Goal: Task Accomplishment & Management: Use online tool/utility

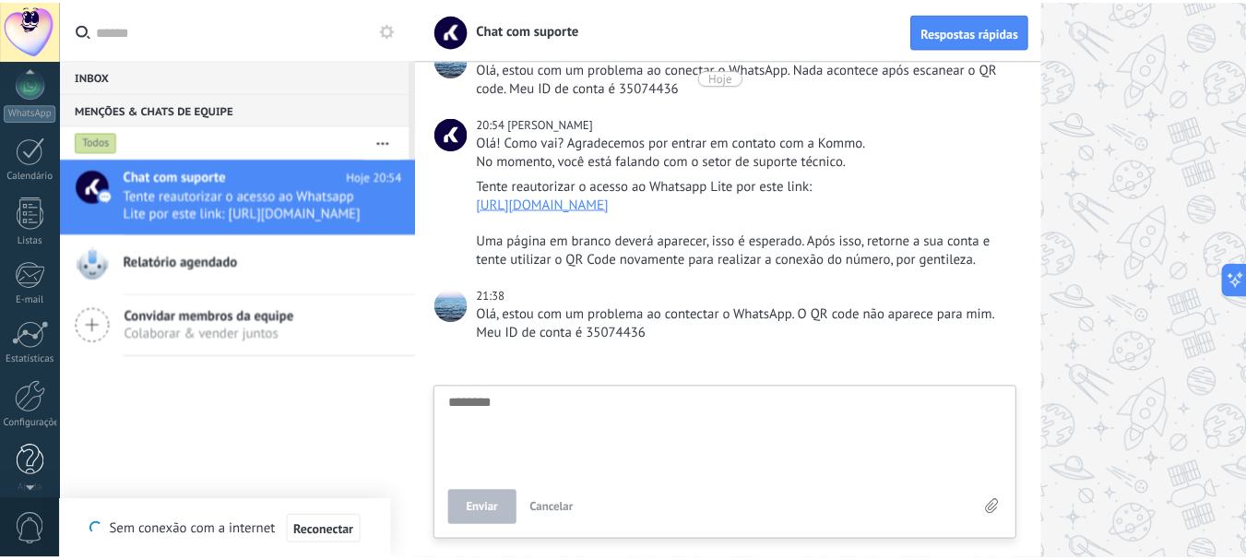
scroll to position [207, 0]
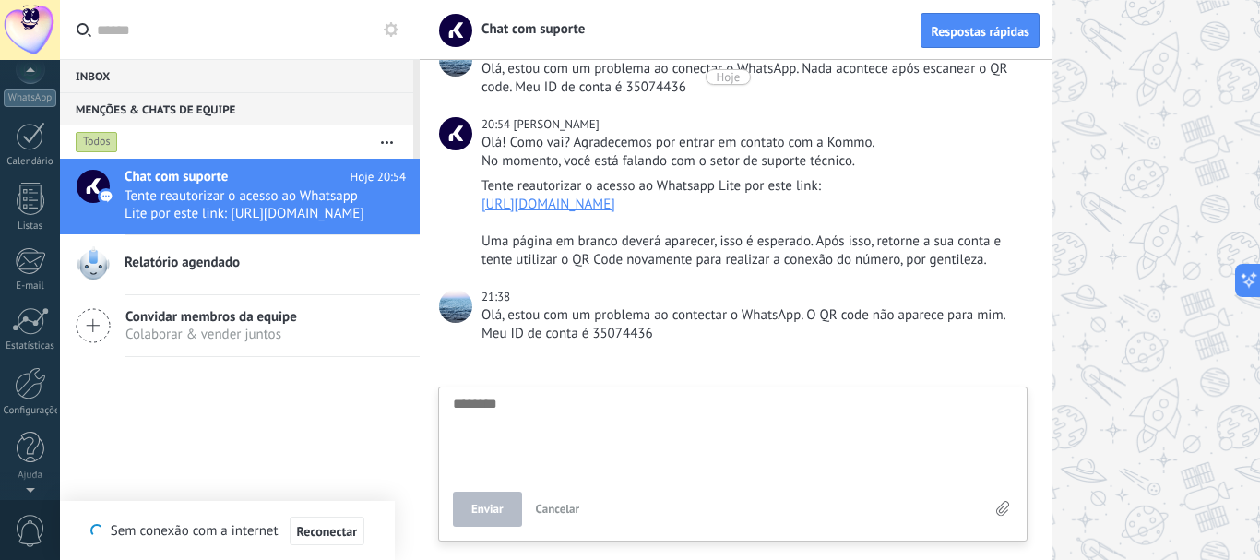
click at [33, 366] on div "Painel Leads 1 Chats WhatsApp Clientes" at bounding box center [30, 184] width 60 height 631
click at [31, 376] on div at bounding box center [30, 383] width 31 height 32
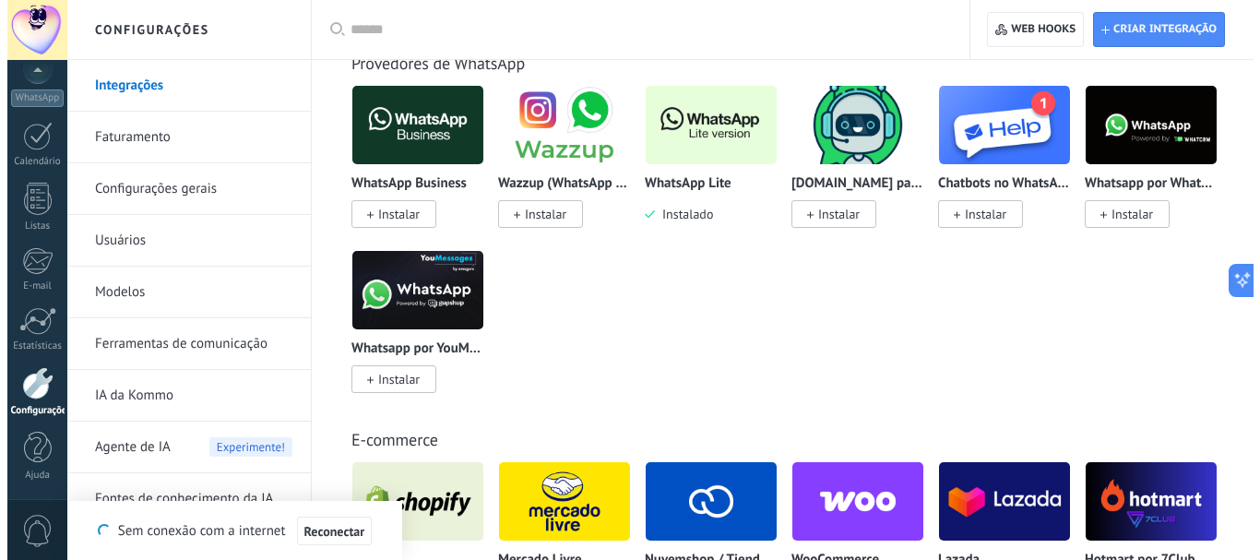
scroll to position [735, 0]
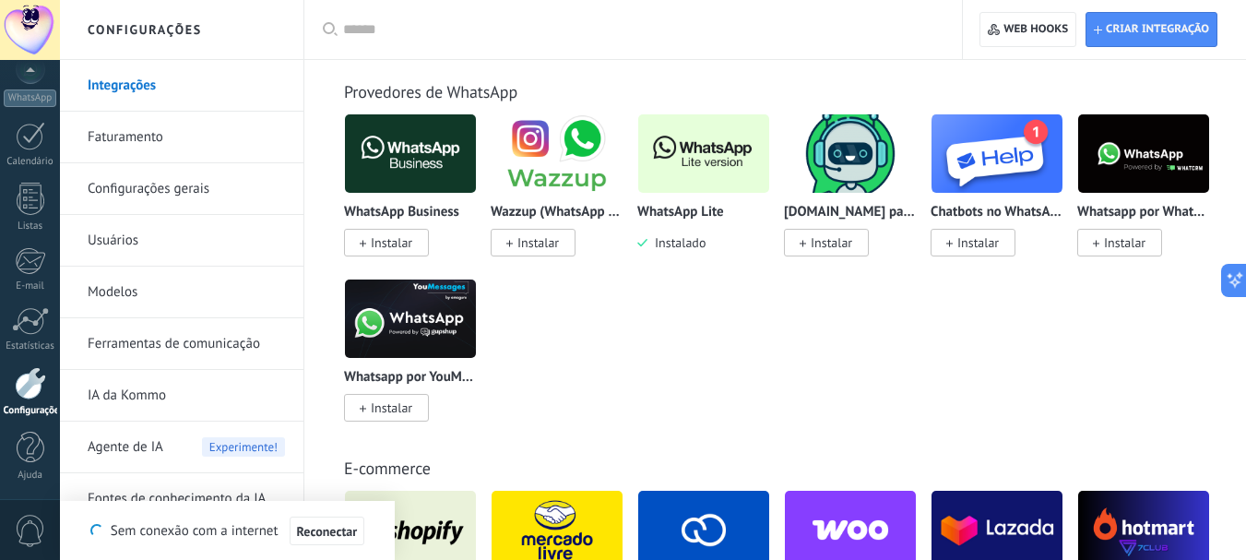
click at [659, 145] on img at bounding box center [703, 153] width 131 height 89
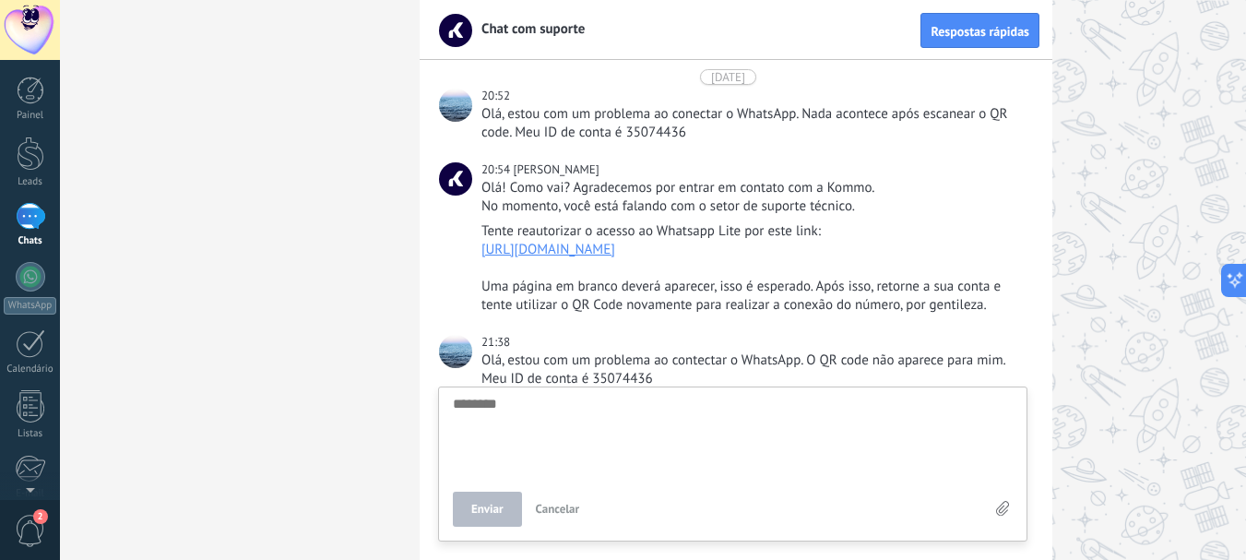
scroll to position [237, 0]
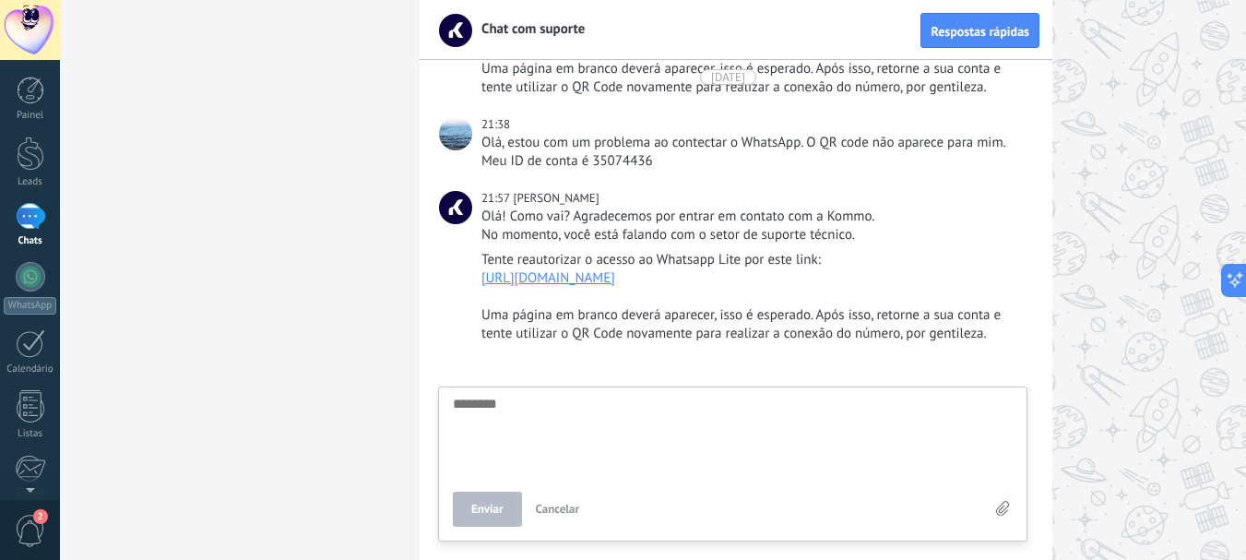
click at [36, 219] on div "1" at bounding box center [31, 216] width 30 height 27
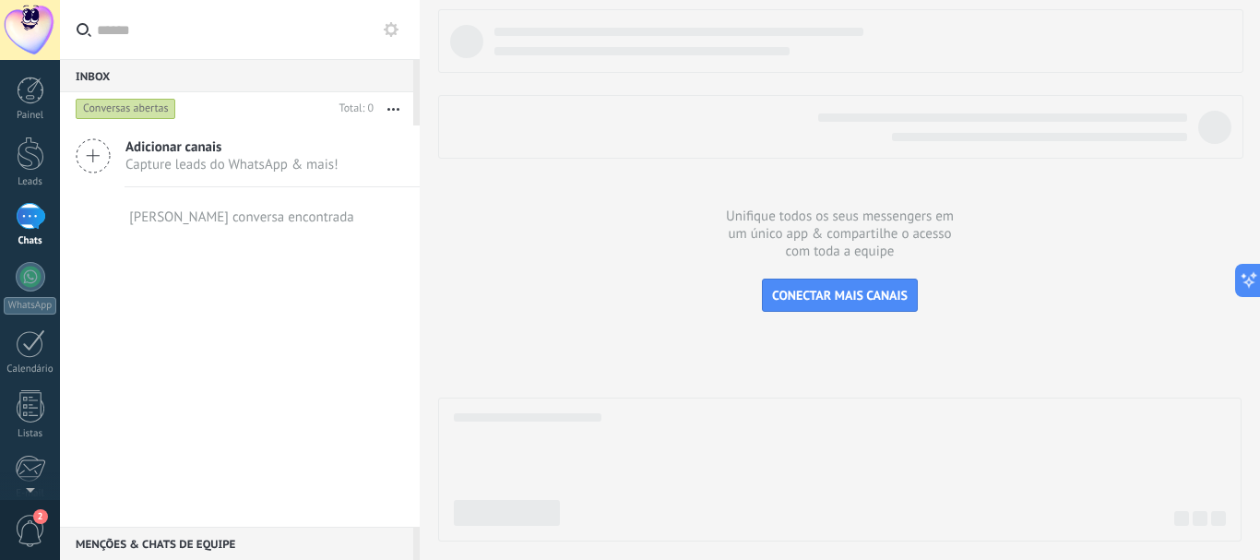
click at [223, 164] on span "Capture leads do WhatsApp & mais!" at bounding box center [231, 165] width 213 height 18
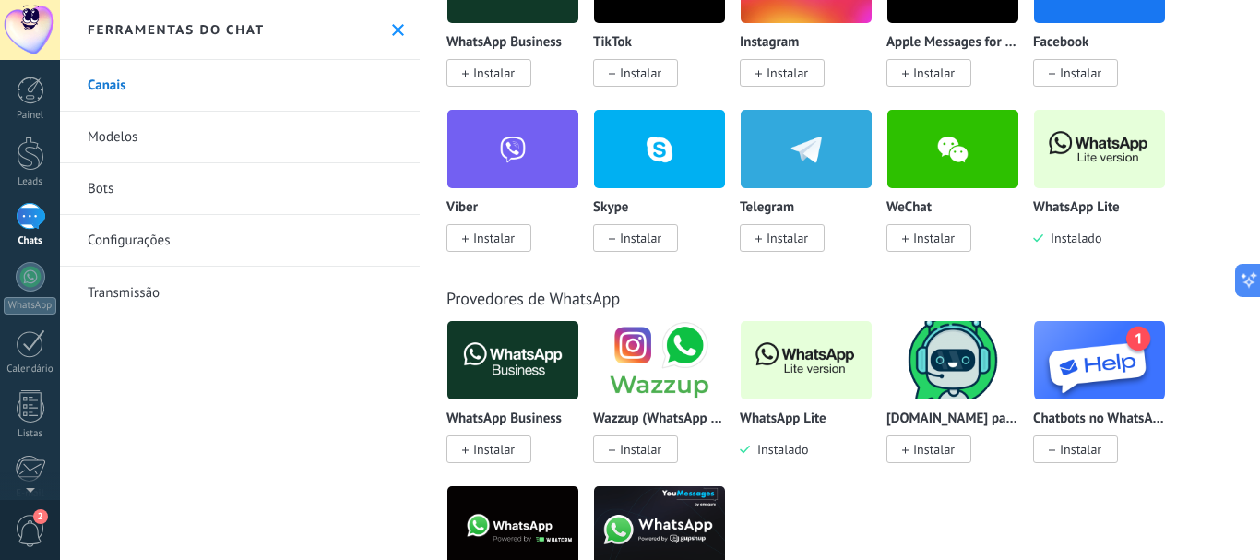
scroll to position [385, 0]
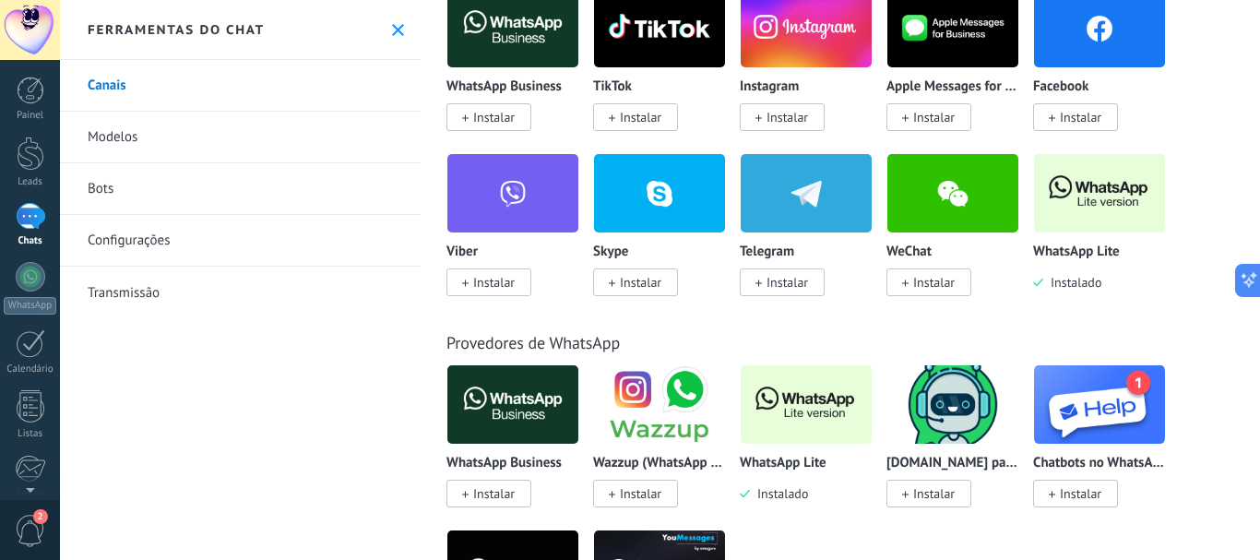
click at [1075, 200] on img at bounding box center [1099, 192] width 131 height 89
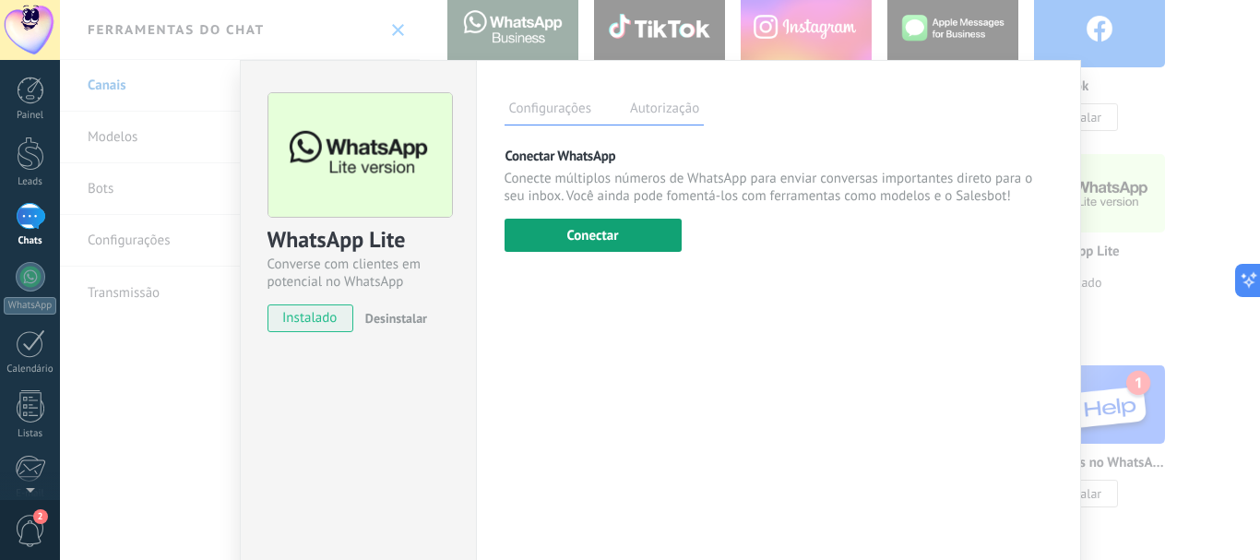
click at [609, 222] on button "Conectar" at bounding box center [592, 235] width 177 height 33
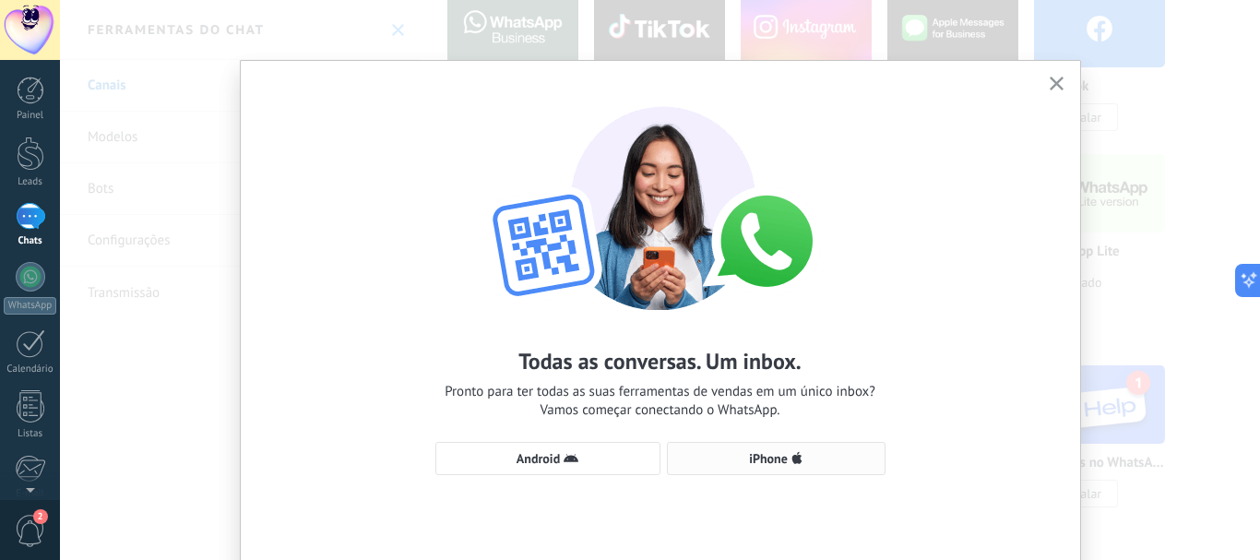
click at [816, 455] on span "iPhone" at bounding box center [776, 458] width 198 height 15
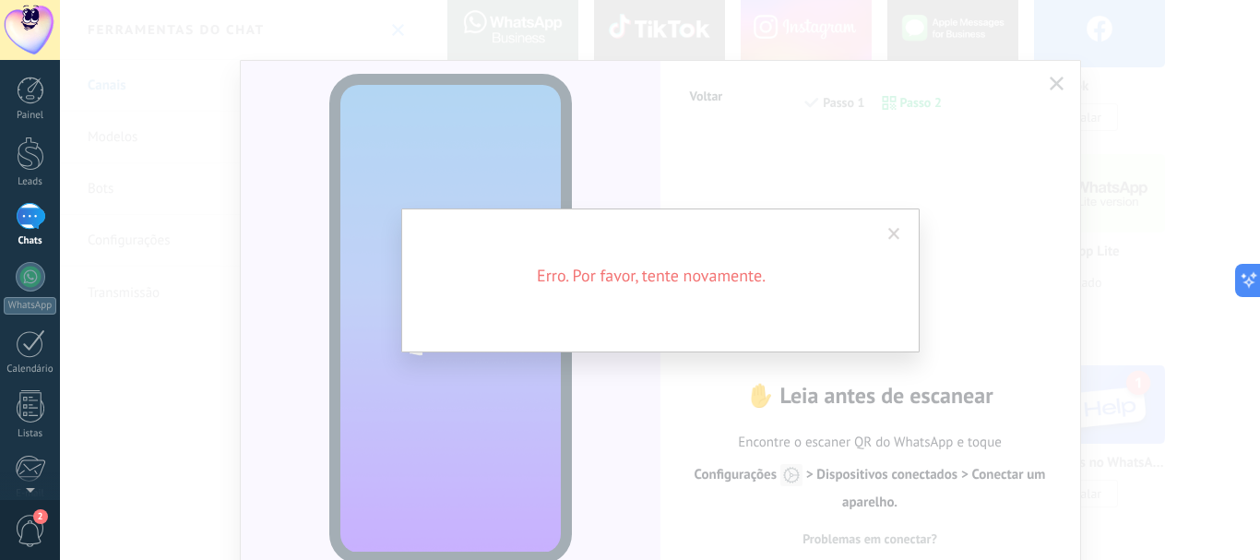
scroll to position [18, 0]
click at [888, 233] on span at bounding box center [894, 234] width 12 height 13
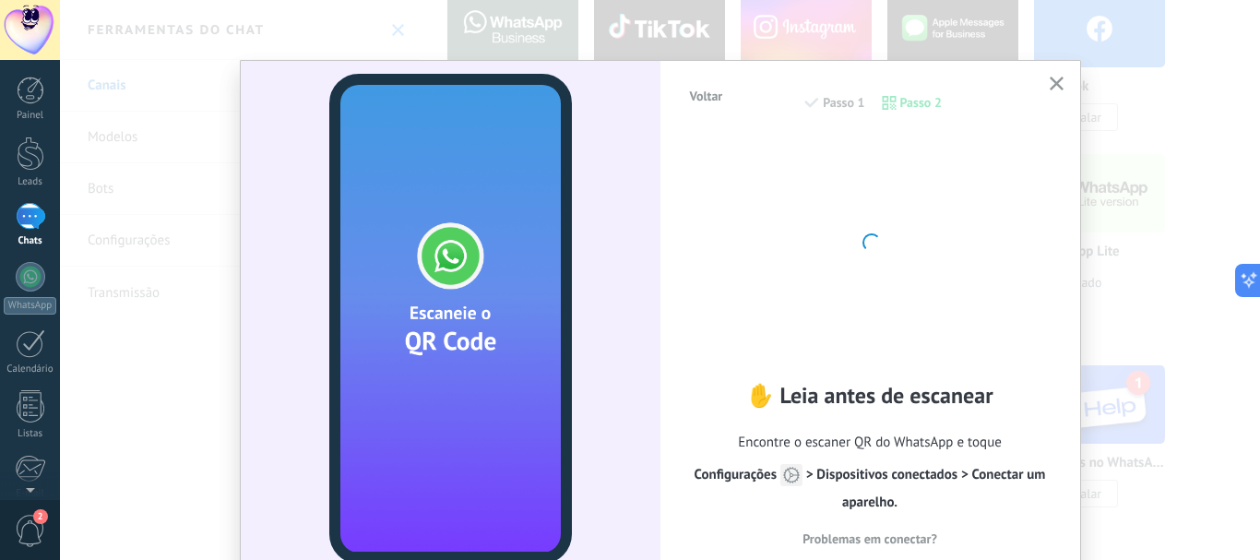
click at [1054, 82] on use "button" at bounding box center [1056, 84] width 14 height 14
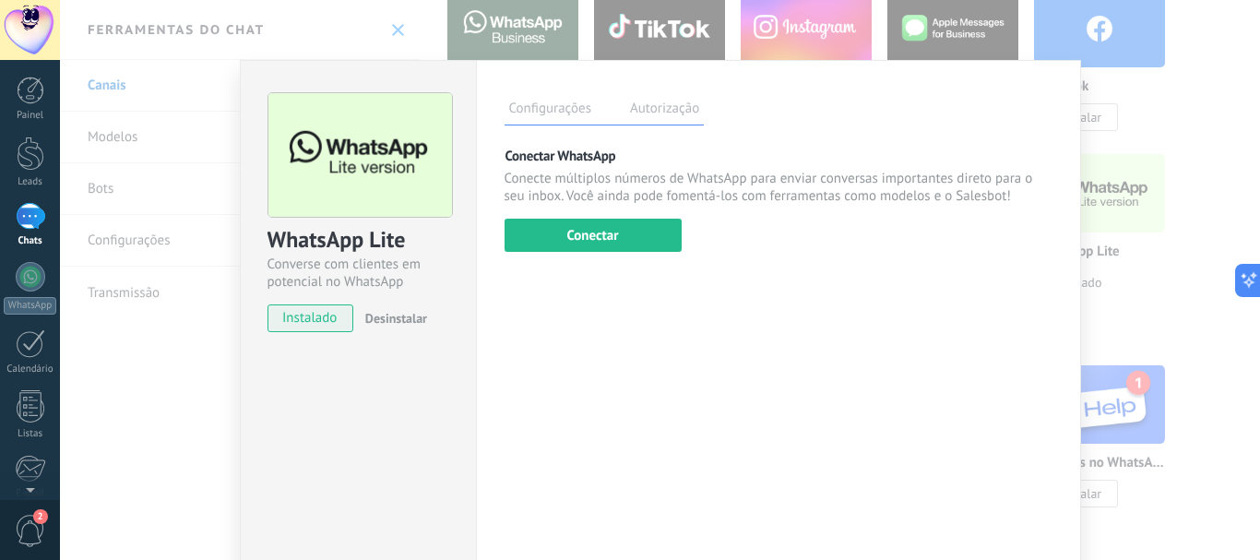
click at [1143, 86] on div "WhatsApp Lite Converse com clientes em potencial no WhatsApp instalado Desinsta…" at bounding box center [660, 280] width 1200 height 560
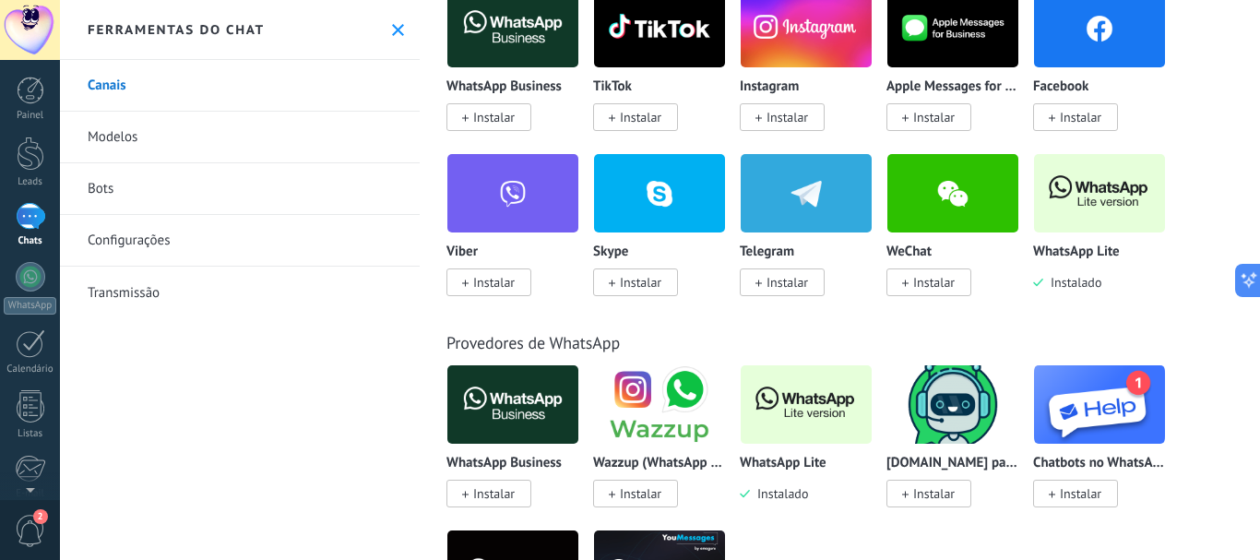
click at [780, 424] on img at bounding box center [805, 404] width 131 height 89
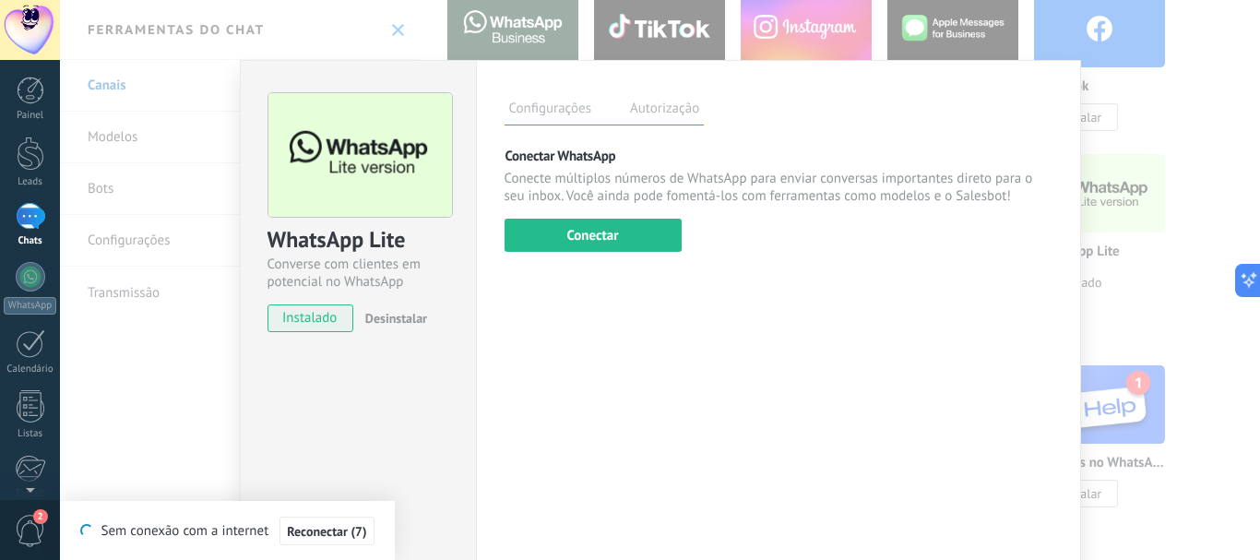
type textarea "********"
